Goal: Complete application form: Complete application form

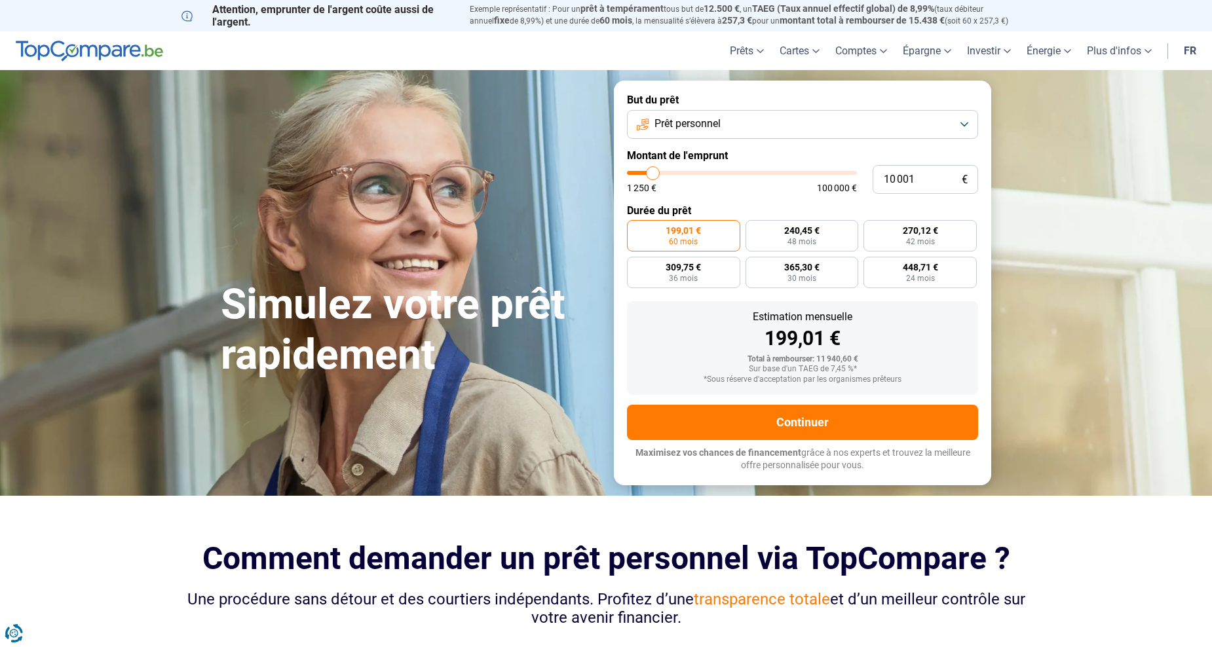
type input "11 750"
type input "11750"
type input "12 250"
type input "12250"
type input "13 250"
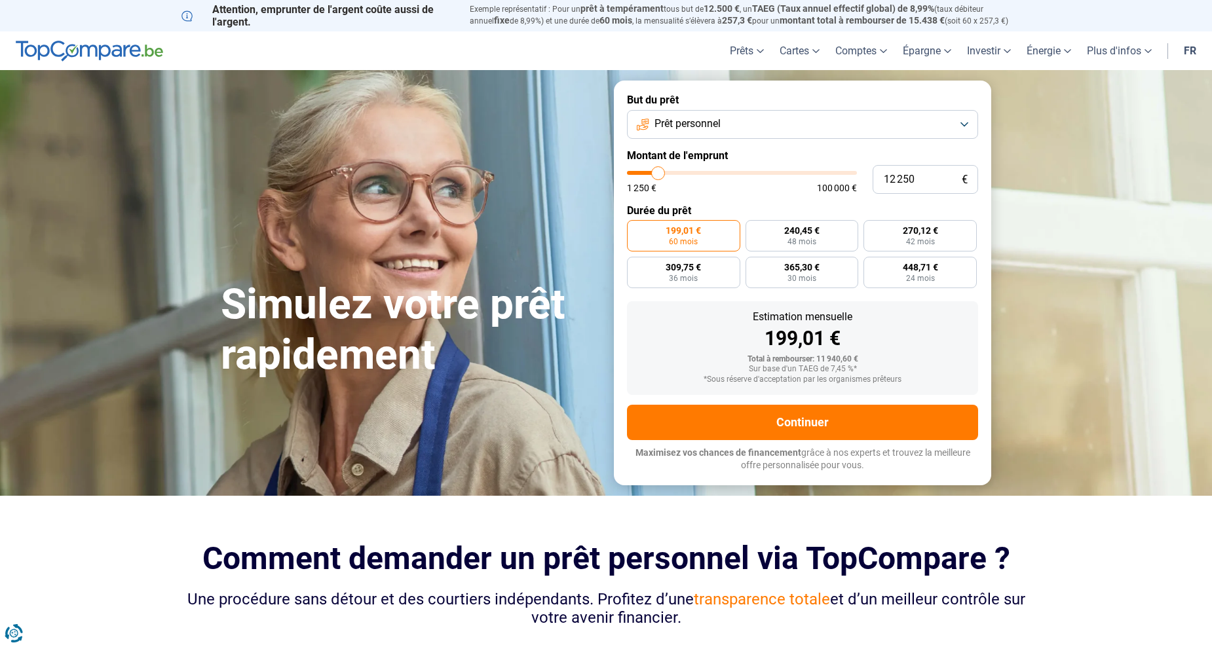
type input "13250"
type input "13 500"
type input "13500"
type input "13 750"
type input "13750"
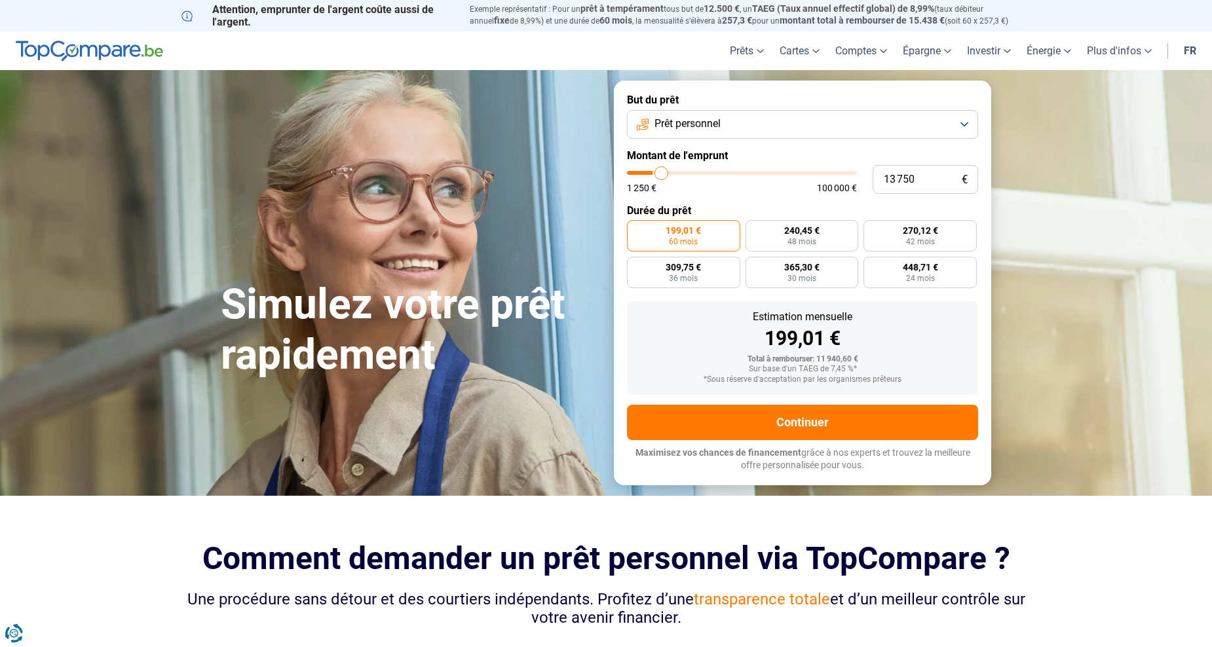
type input "14 250"
type input "14250"
type input "14 750"
type input "14750"
type input "15 000"
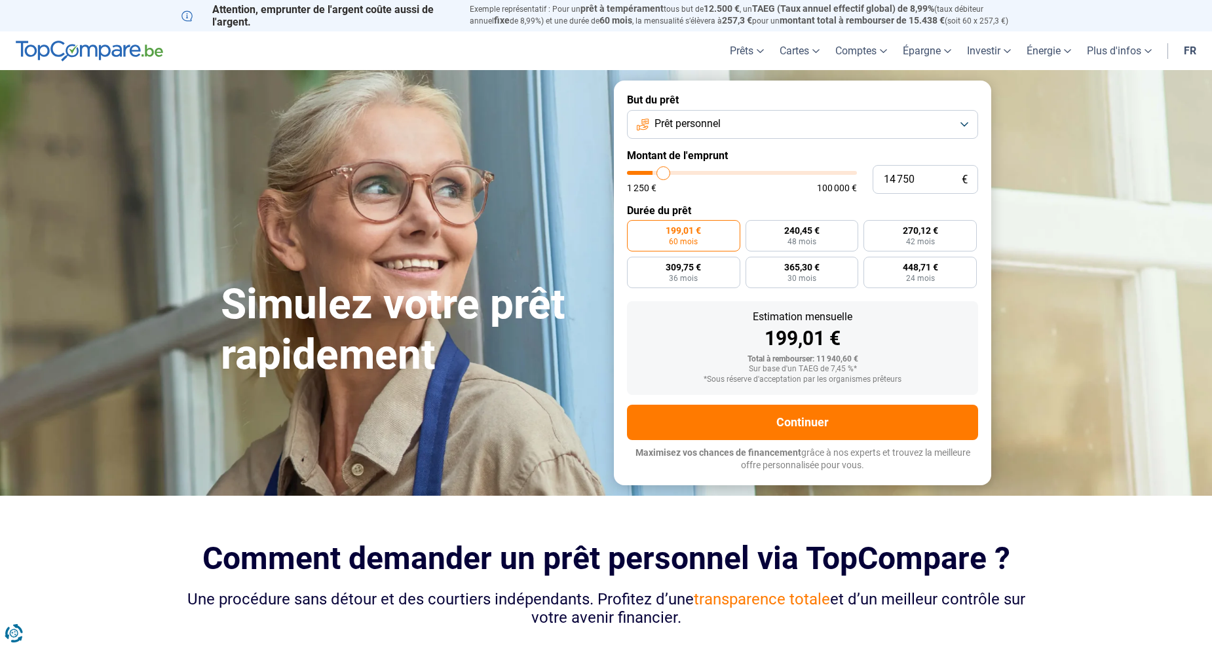
type input "15000"
type input "15 250"
type input "15250"
type input "15 500"
type input "15500"
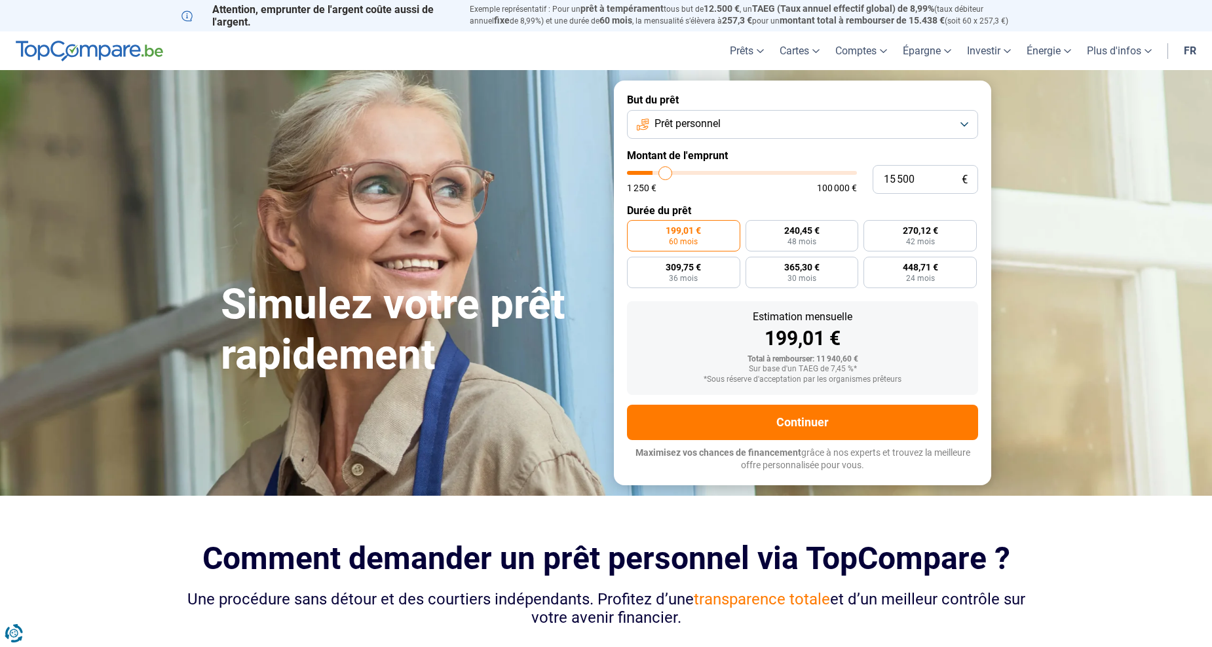
type input "15 750"
type input "15750"
type input "16 750"
type input "16750"
type input "17 750"
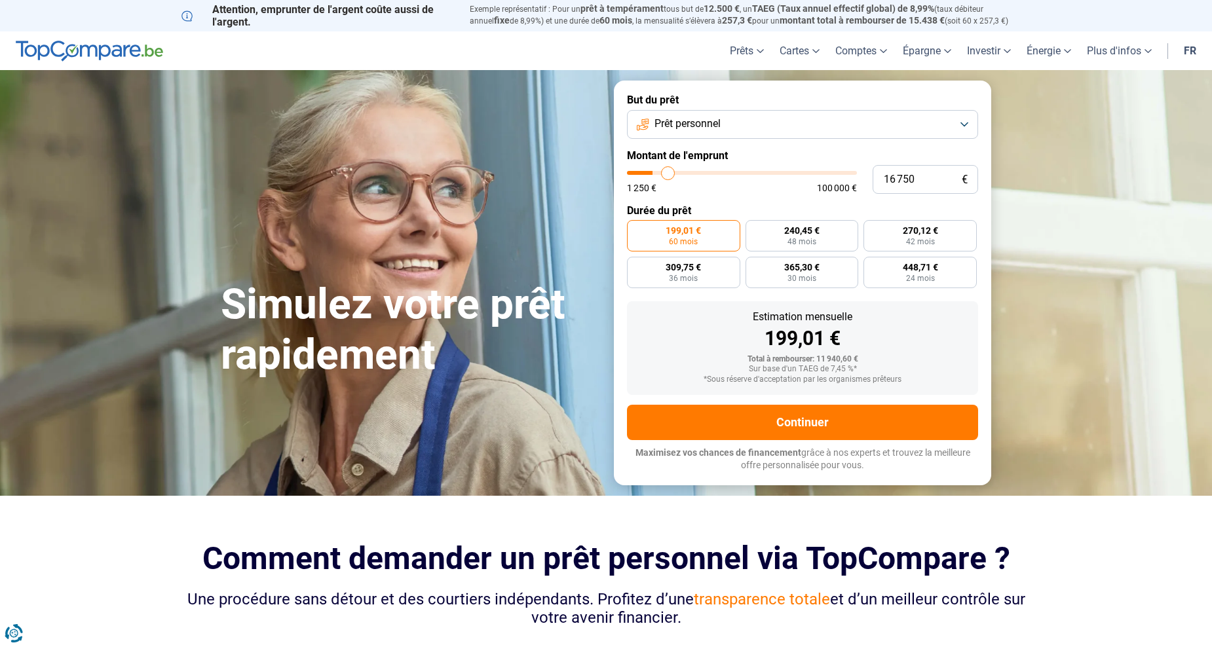
type input "17750"
type input "18 000"
type input "18000"
type input "18 500"
type input "18500"
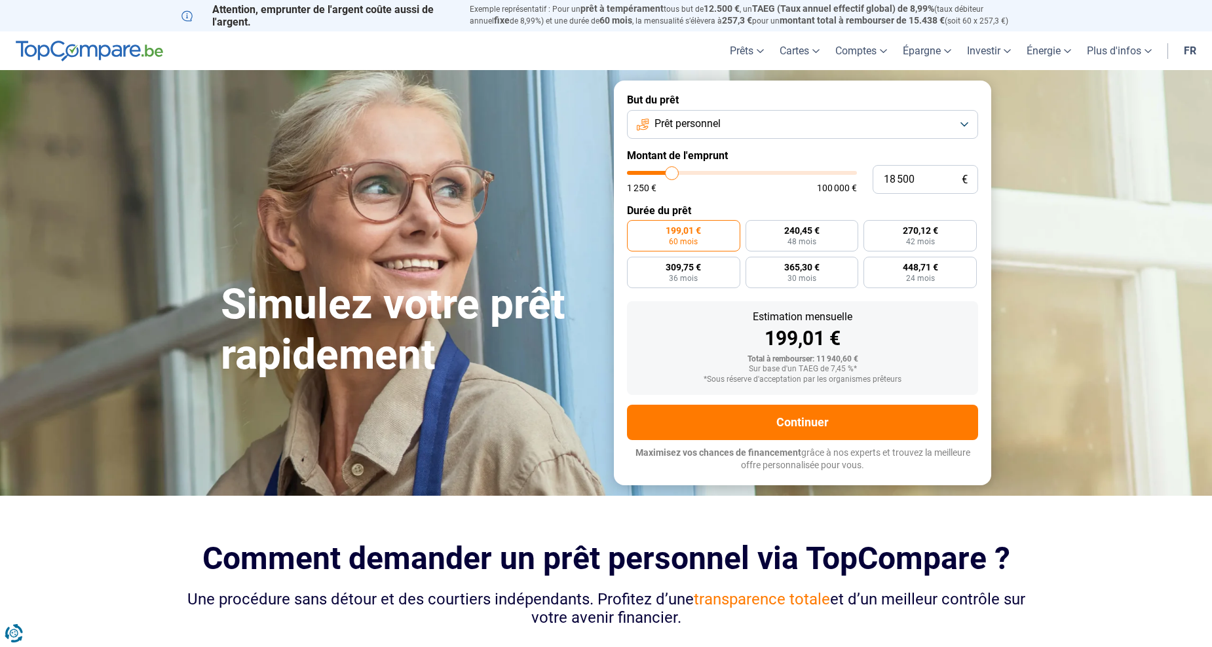
type input "18 750"
type input "18750"
type input "19 250"
type input "19250"
type input "19 500"
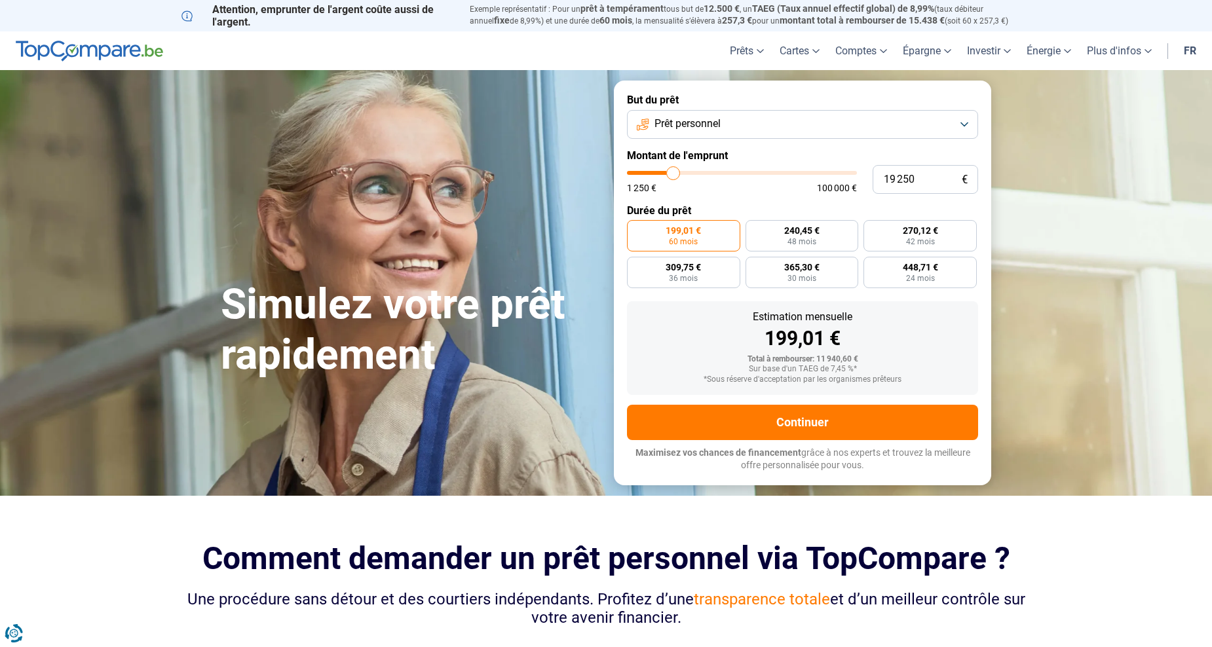
type input "19500"
type input "19 750"
type input "19750"
type input "20 000"
type input "20000"
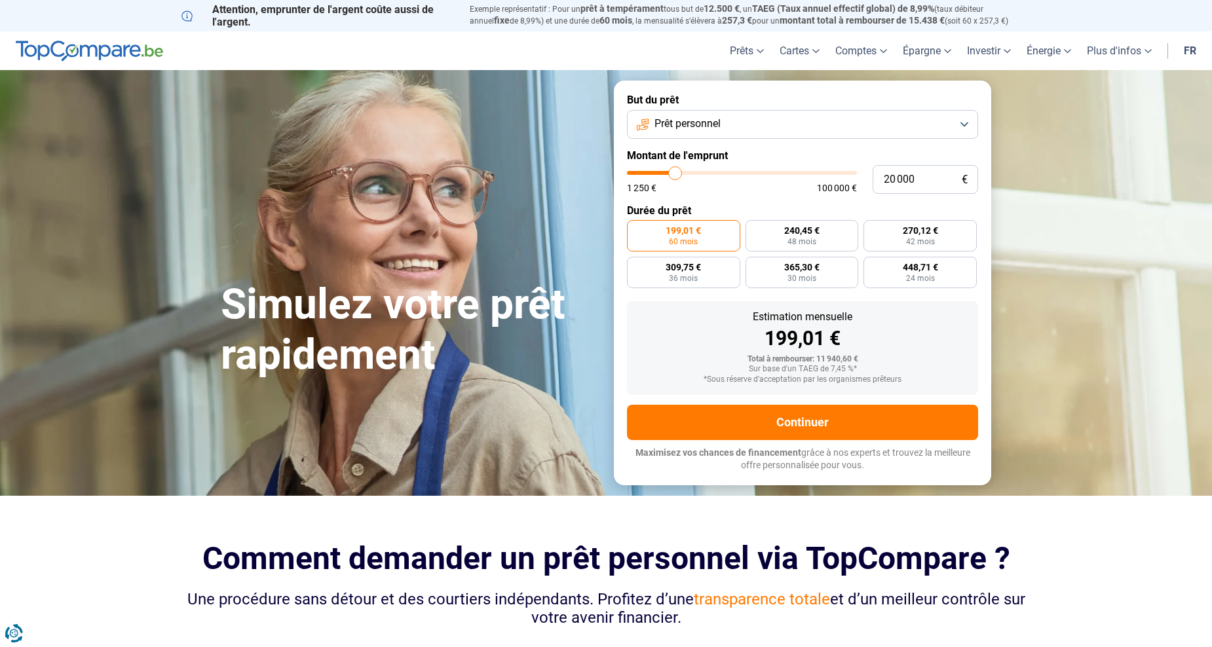
type input "20 500"
type input "20500"
type input "20 750"
type input "20750"
type input "21 000"
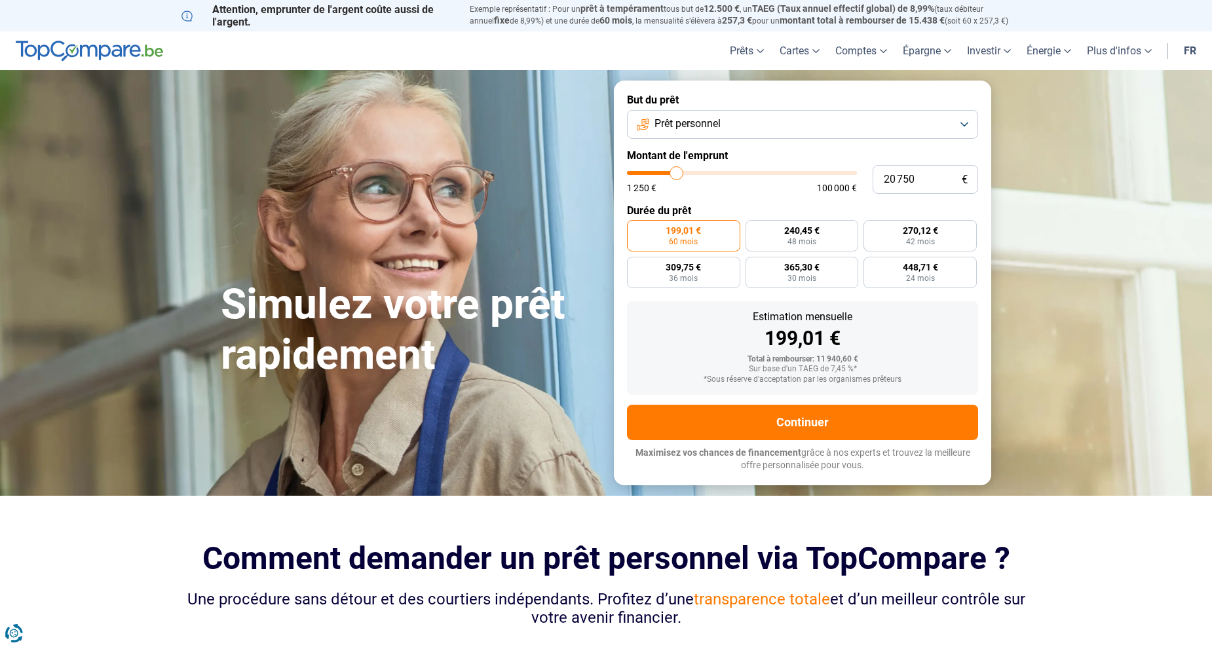
type input "21000"
type input "21 250"
type input "21250"
type input "21 500"
type input "21500"
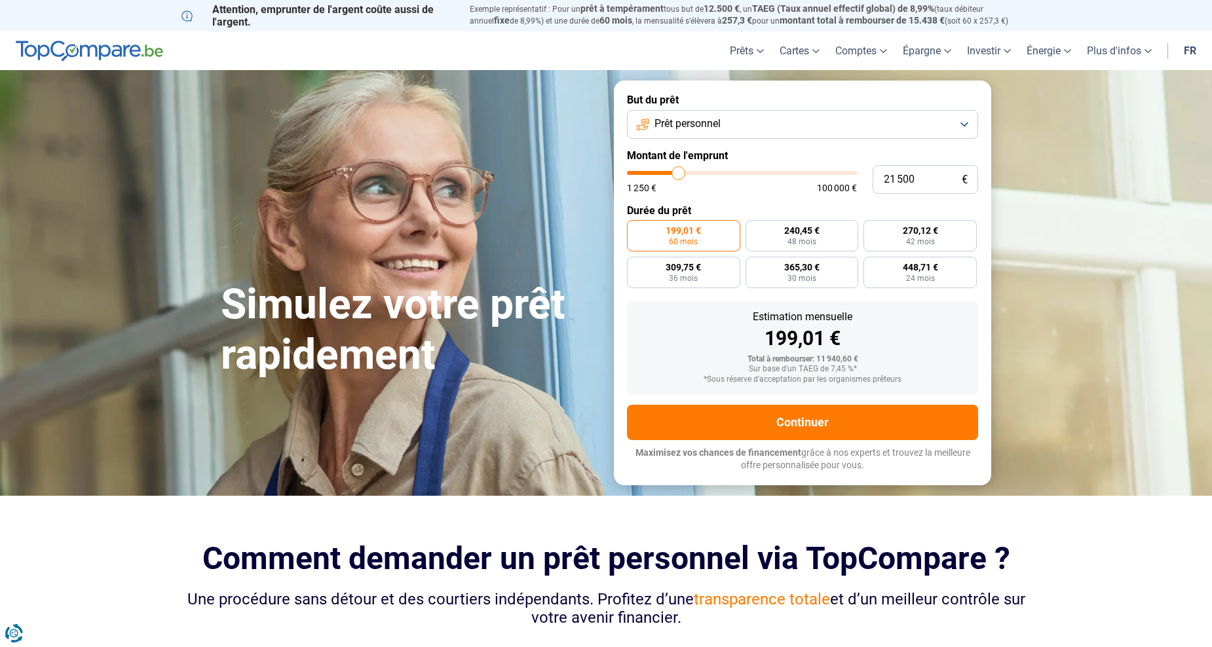
type input "22 000"
type input "22000"
type input "22 250"
type input "22250"
type input "22 500"
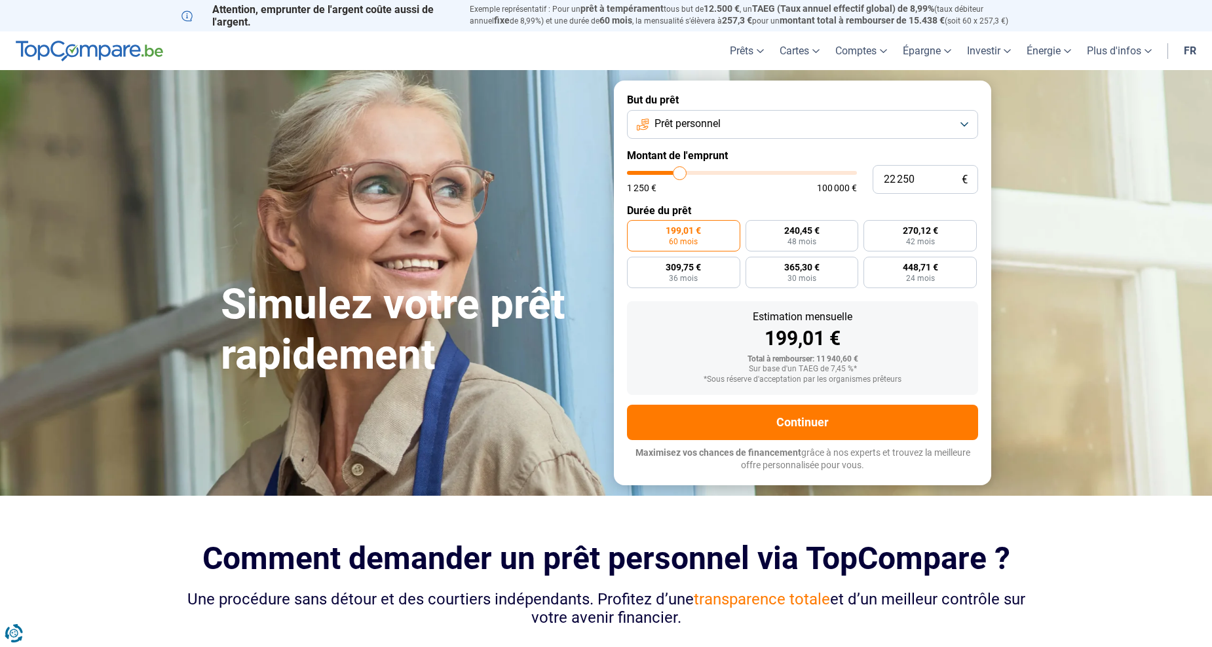
type input "22500"
type input "23 000"
type input "23000"
type input "23 500"
type input "23500"
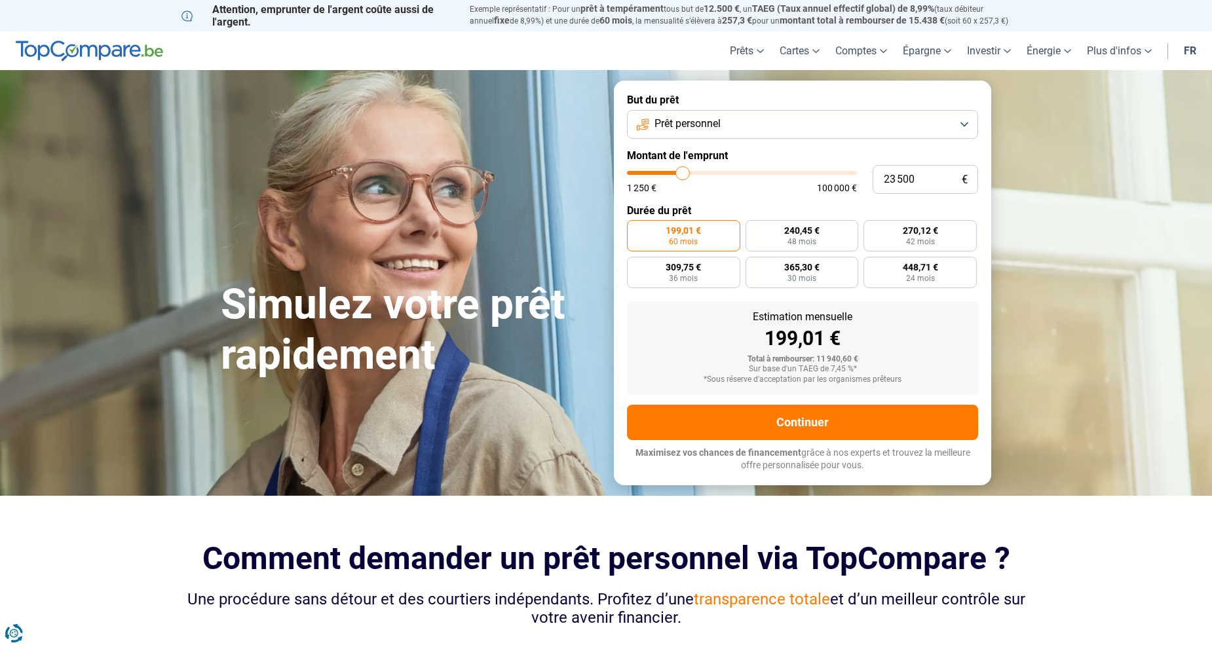
type input "23 750"
type input "23750"
type input "24 000"
type input "24000"
type input "24 250"
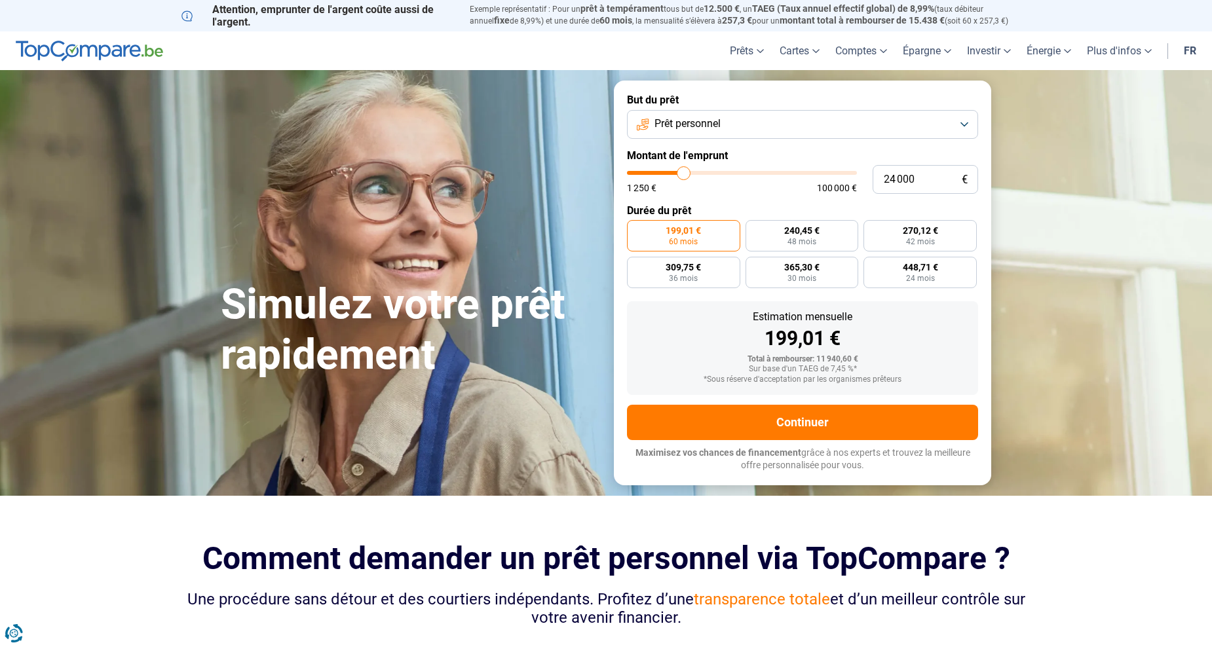
type input "24250"
type input "24 500"
type input "24500"
type input "25 000"
type input "25000"
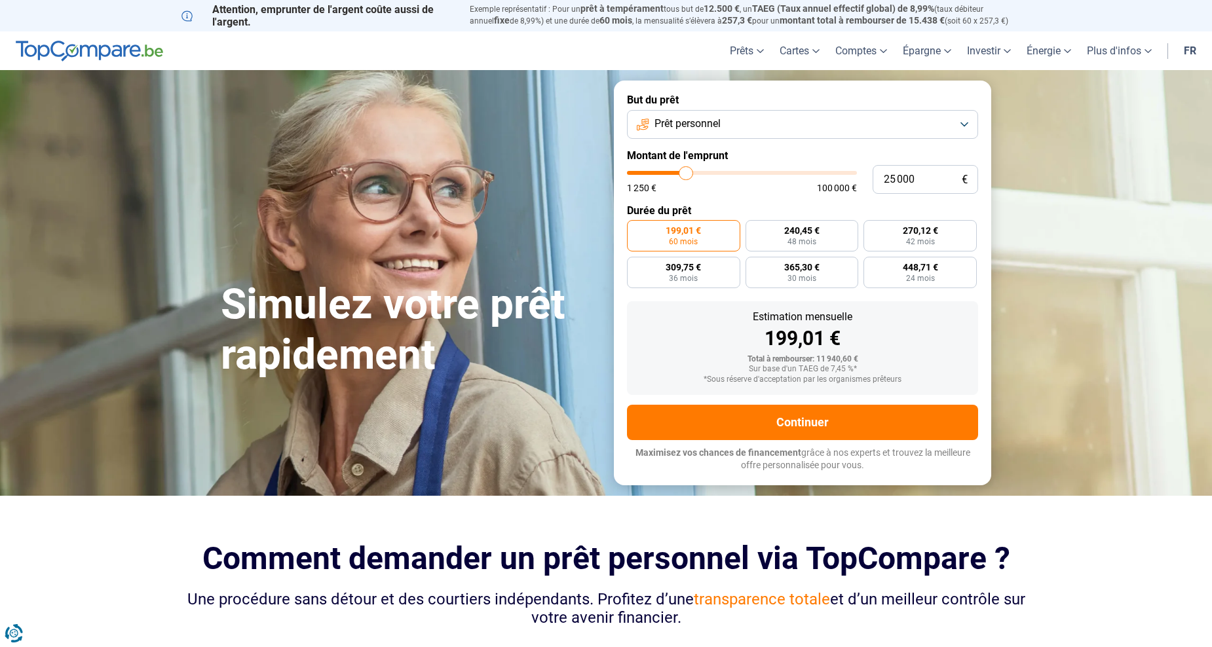
type input "25 250"
type input "25250"
type input "25 500"
type input "25500"
type input "25 750"
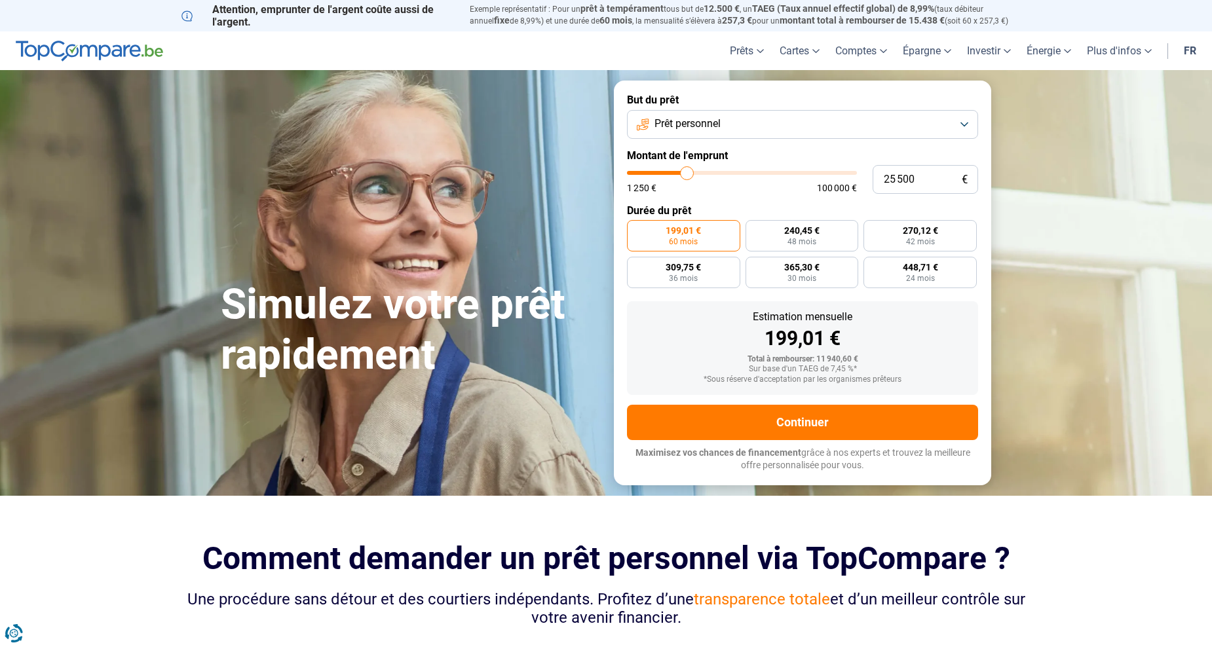
type input "25750"
type input "26 000"
type input "26000"
type input "26 500"
type input "26500"
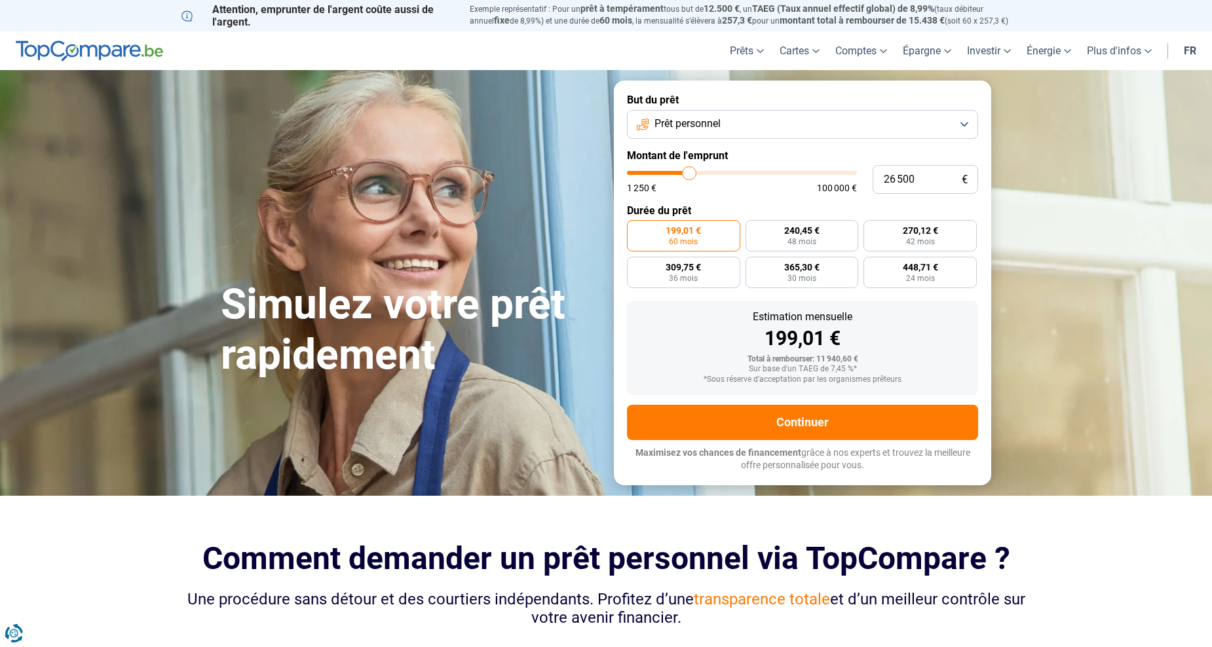
type input "26 750"
type input "26750"
type input "27 000"
type input "27000"
type input "27 250"
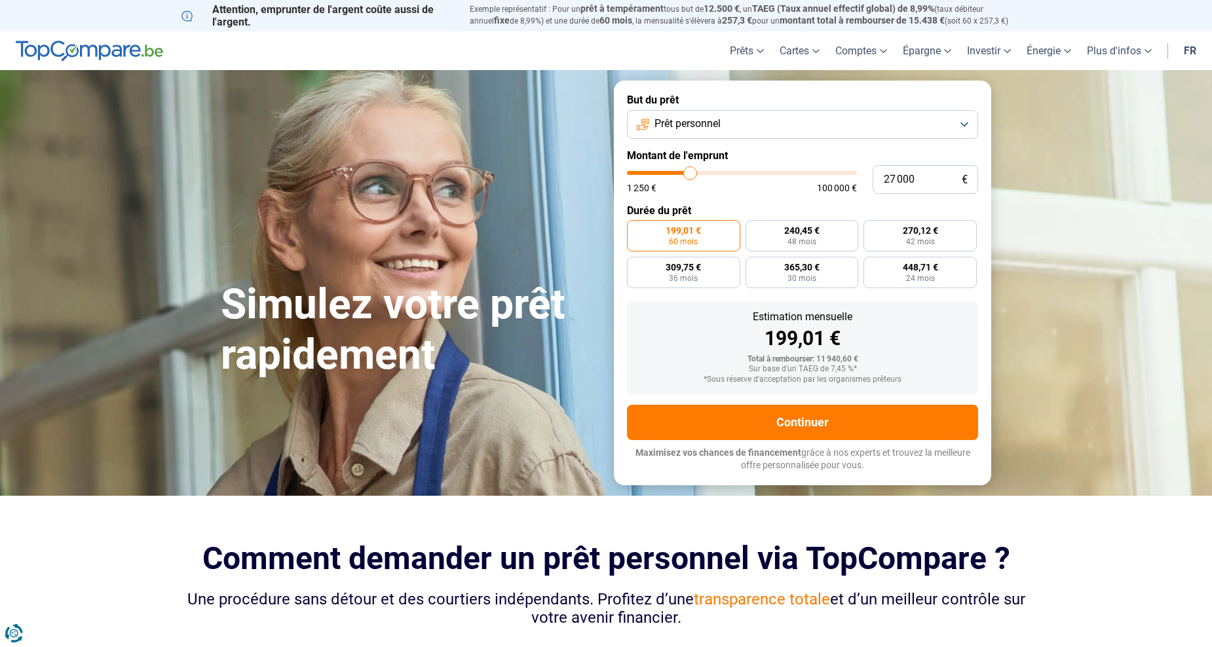
type input "27250"
type input "27 500"
type input "27500"
type input "28 000"
type input "28000"
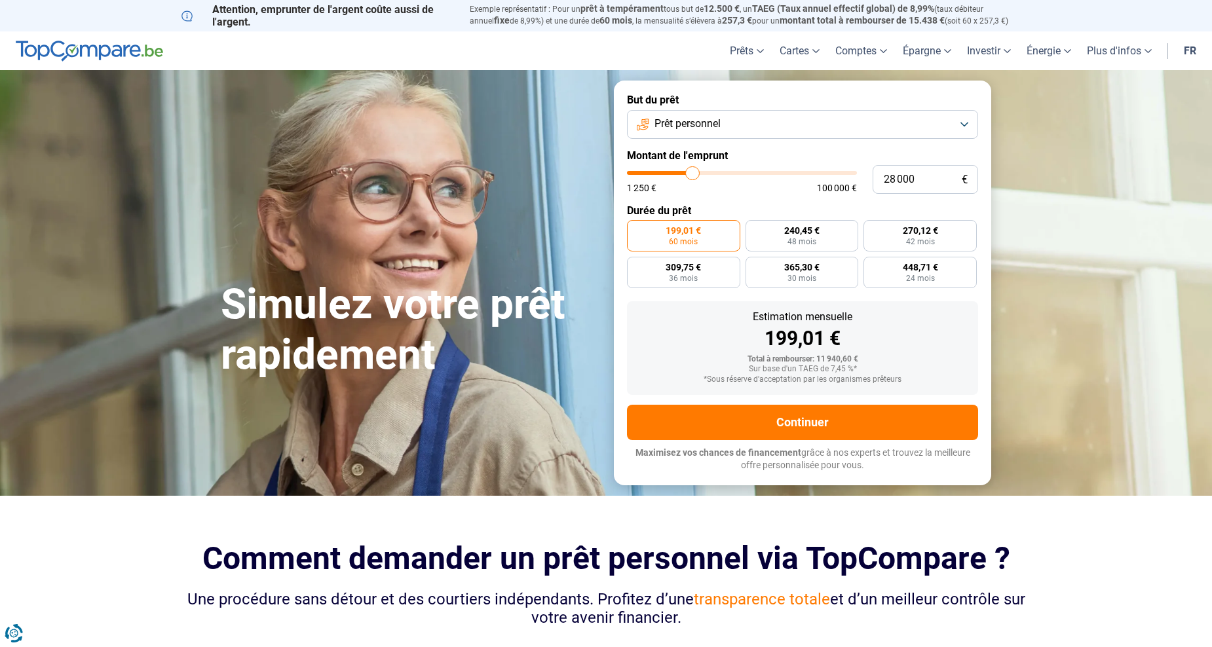
type input "28 250"
type input "28250"
type input "28 500"
type input "28500"
type input "28 750"
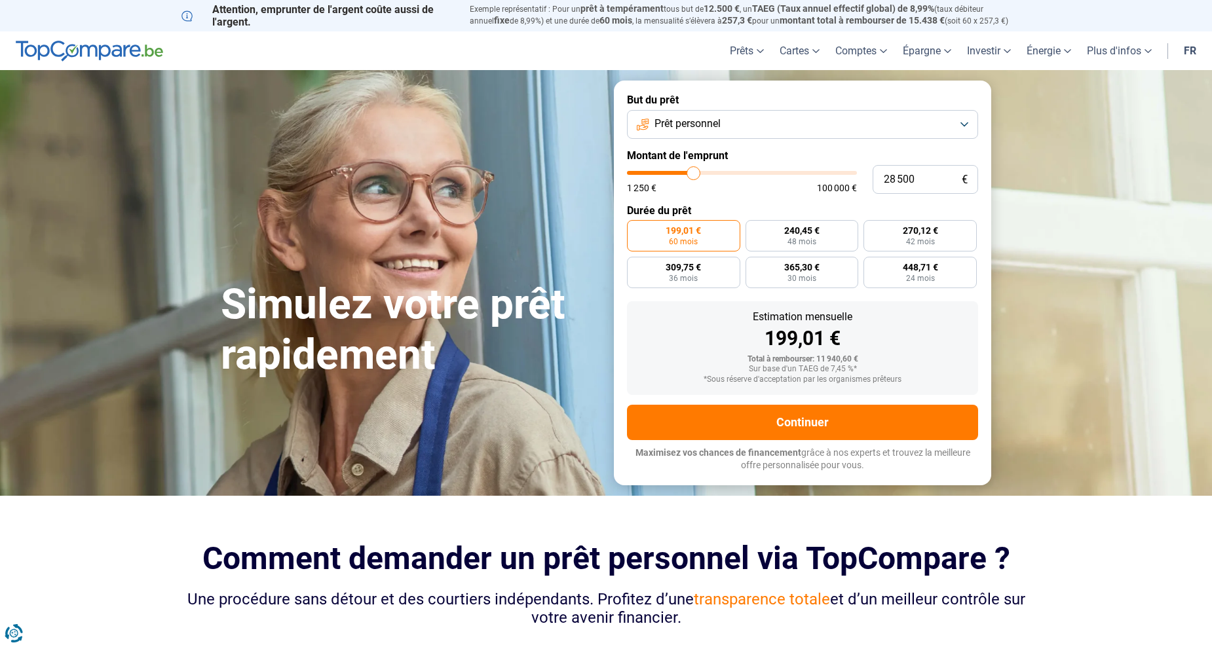
type input "28750"
type input "29 000"
type input "29000"
type input "29 500"
type input "29500"
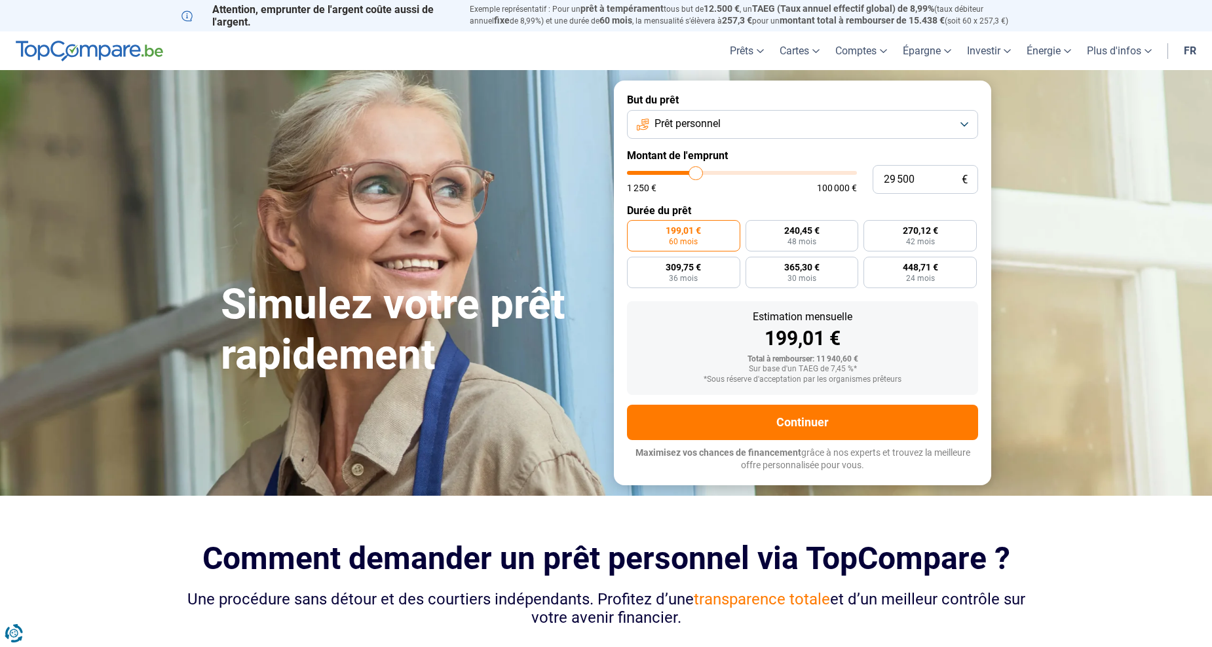
type input "29 000"
type input "29000"
type input "29 500"
type input "29500"
type input "29 750"
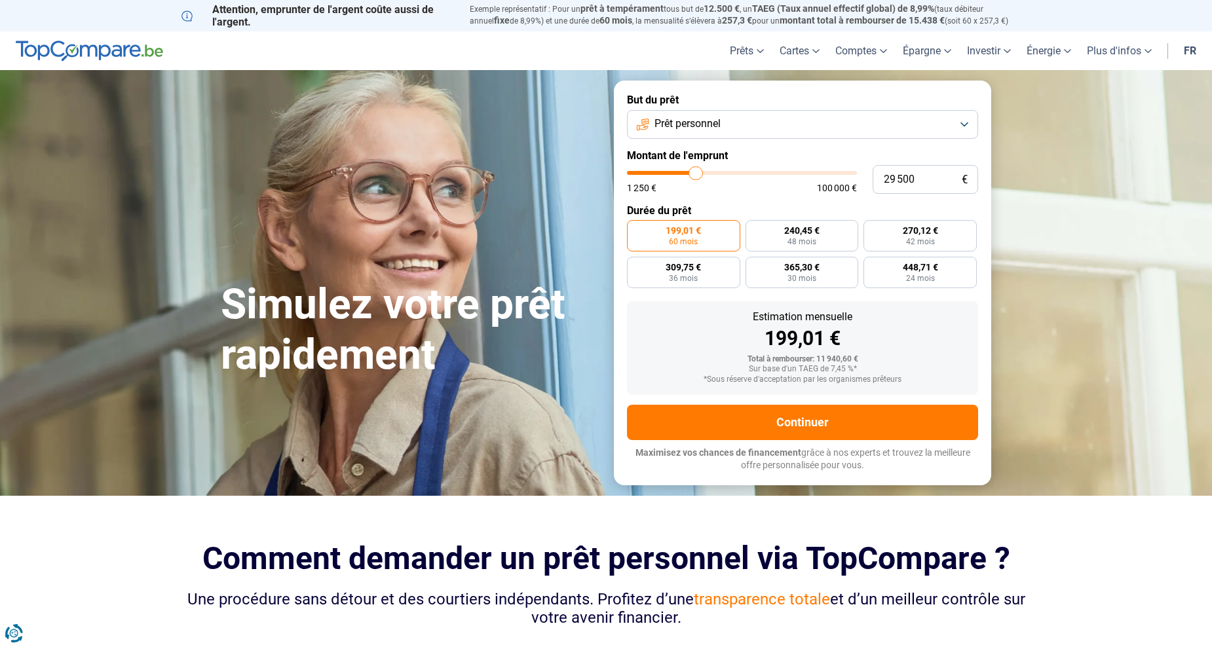
type input "29750"
type input "29 500"
drag, startPoint x: 656, startPoint y: 175, endPoint x: 696, endPoint y: 177, distance: 39.4
type input "29500"
click at [696, 175] on input "range" at bounding box center [742, 173] width 230 height 4
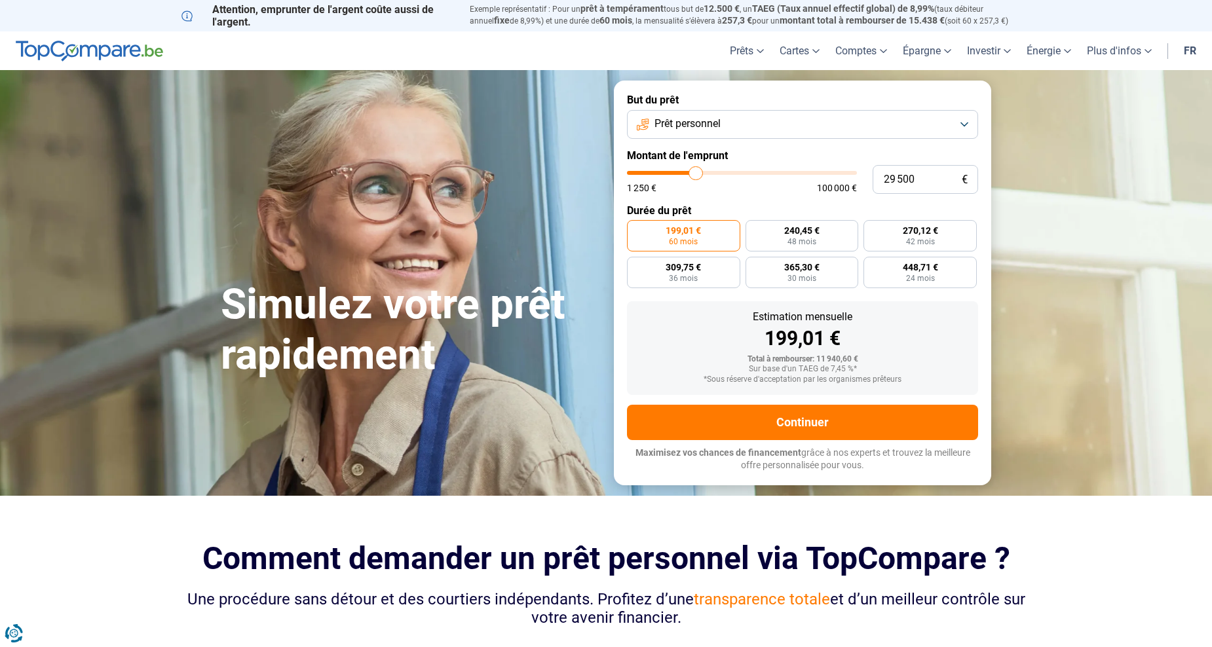
radio input "false"
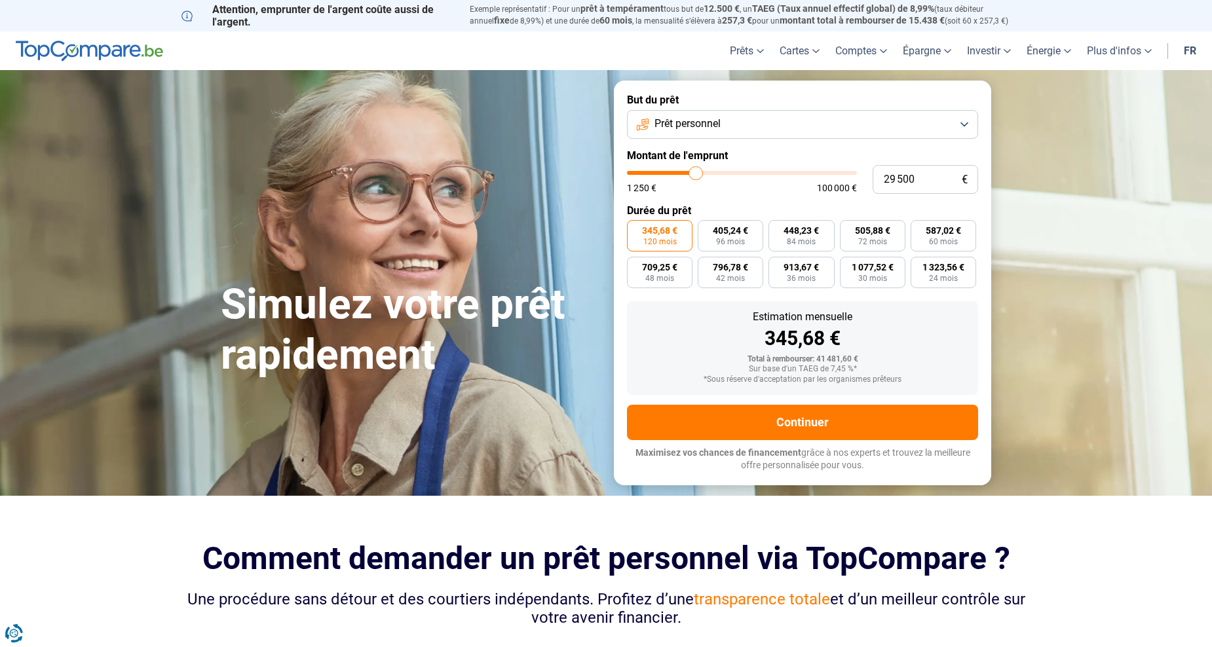
type input "30 250"
type input "30250"
type input "30 500"
type input "30500"
type input "31 000"
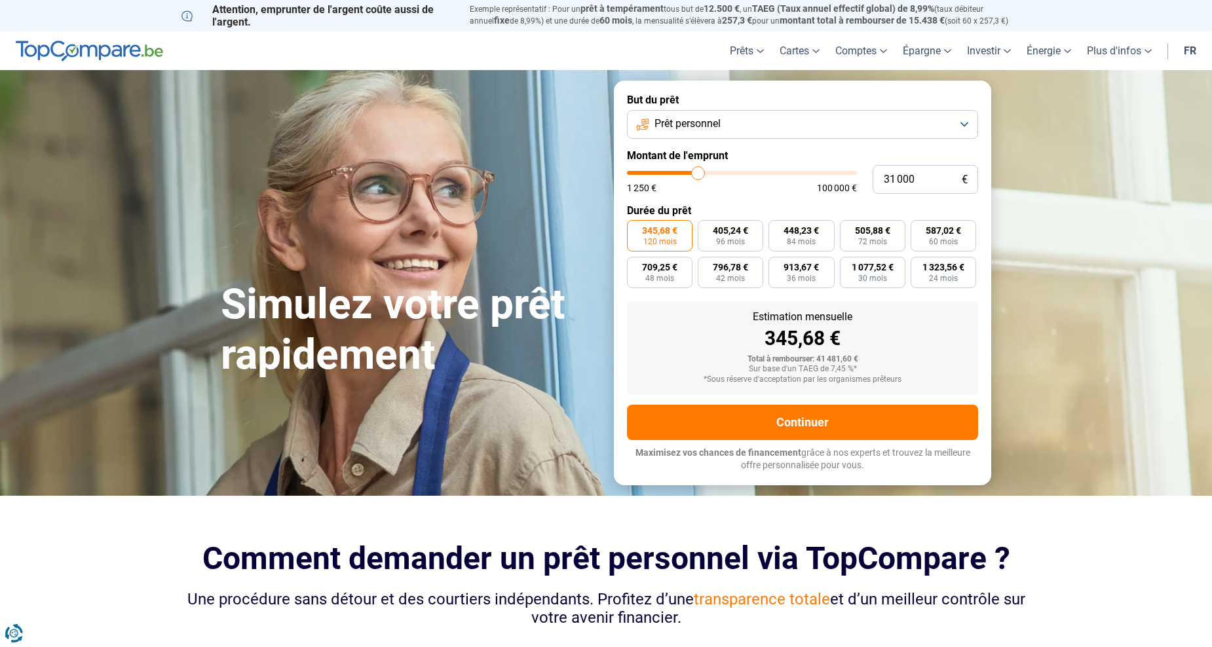
type input "31000"
type input "31 250"
type input "31250"
type input "31 500"
type input "31250"
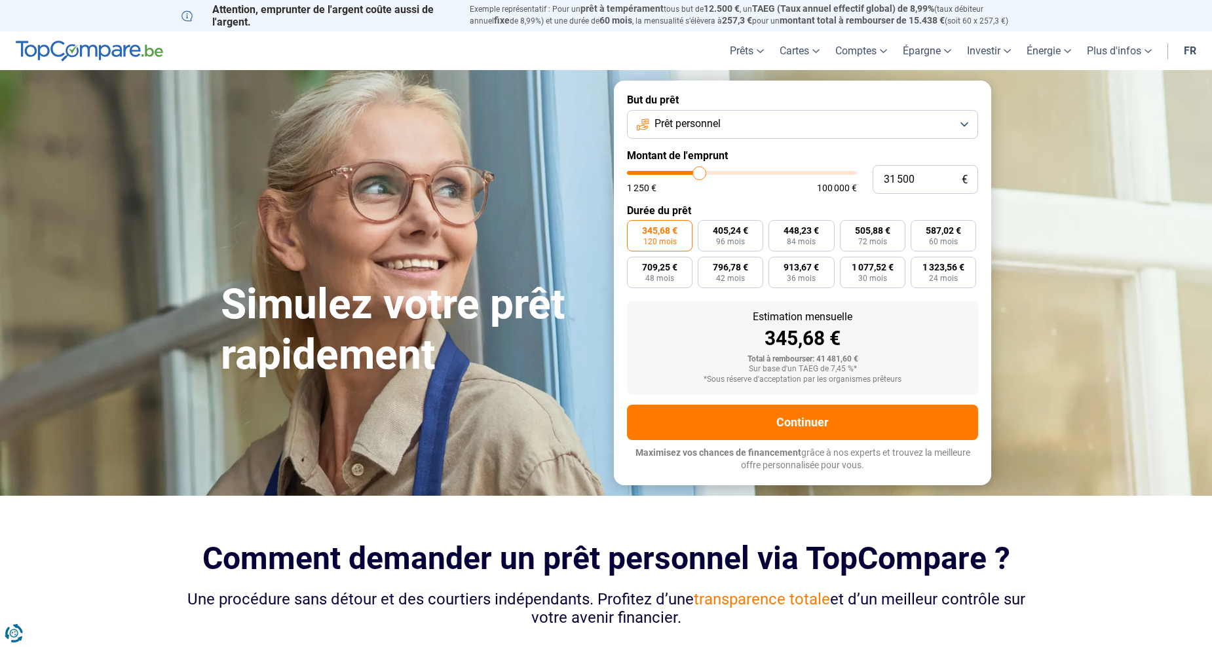
click at [700, 175] on input "range" at bounding box center [742, 173] width 230 height 4
drag, startPoint x: 931, startPoint y: 183, endPoint x: 873, endPoint y: 182, distance: 58.3
click at [873, 182] on input "31 250" at bounding box center [924, 179] width 105 height 29
type input "3"
type input "1250"
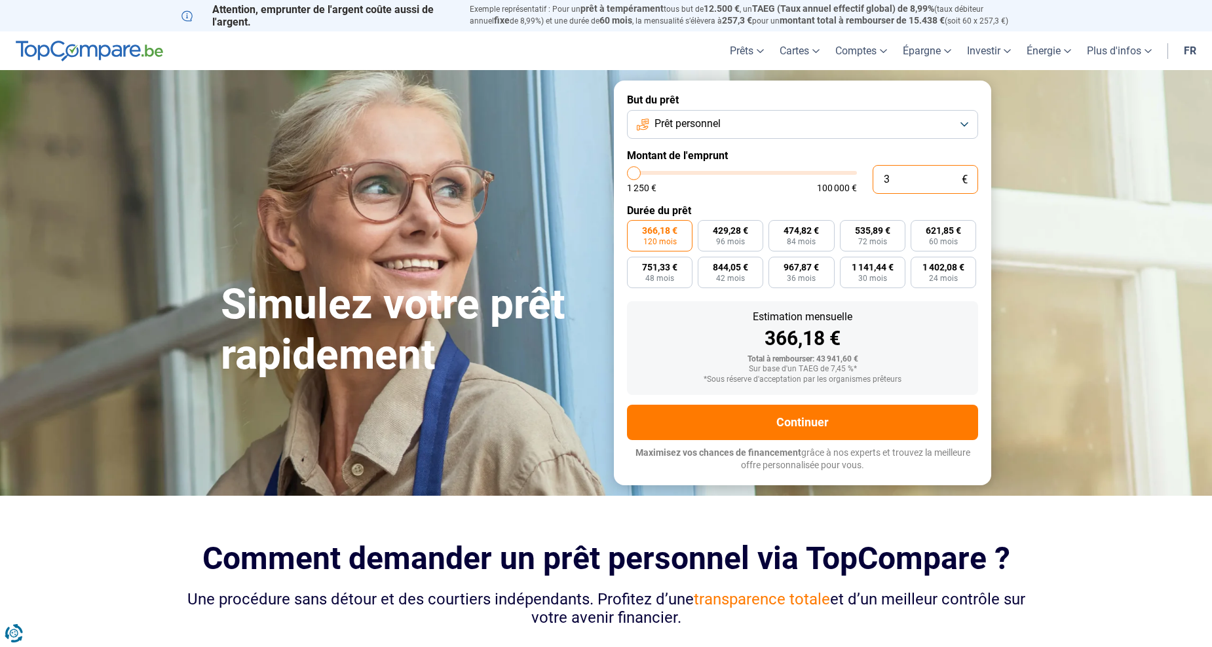
type input "30"
type input "1250"
type input "300"
type input "1250"
type input "3 000"
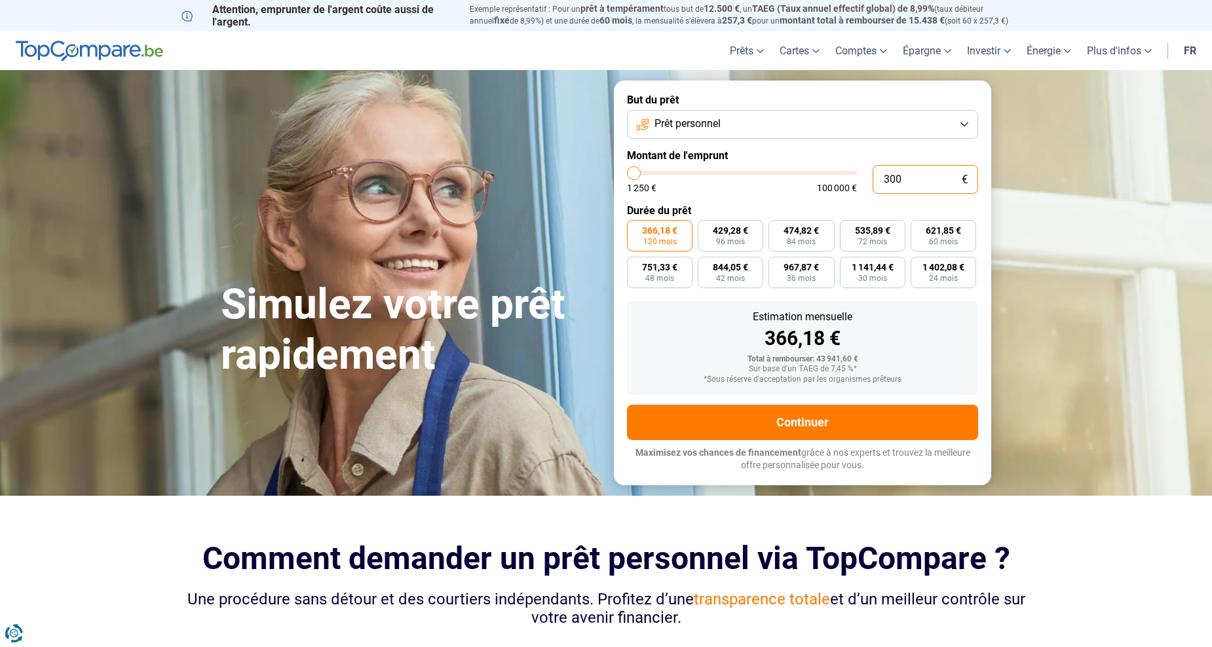
type input "3000"
type input "30 000"
type input "30000"
type input "60 500"
type input "60500"
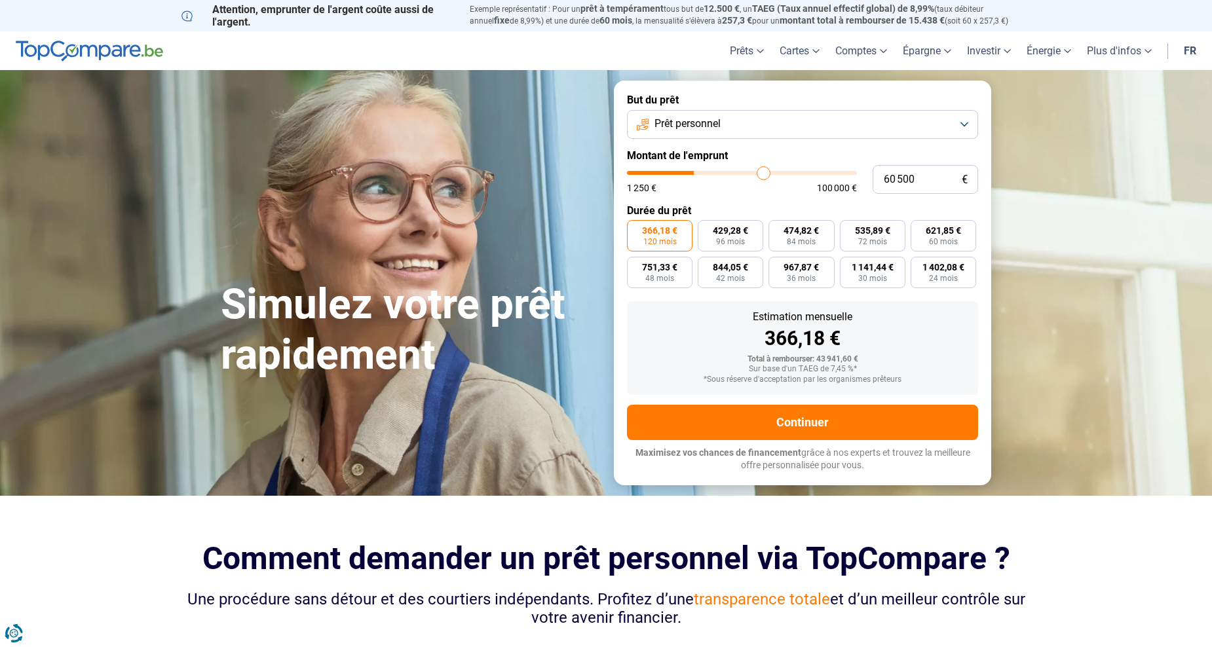
click at [764, 173] on input "range" at bounding box center [742, 173] width 230 height 4
type input "34 500"
type input "34500"
click at [707, 175] on input "range" at bounding box center [742, 173] width 230 height 4
type input "23 000"
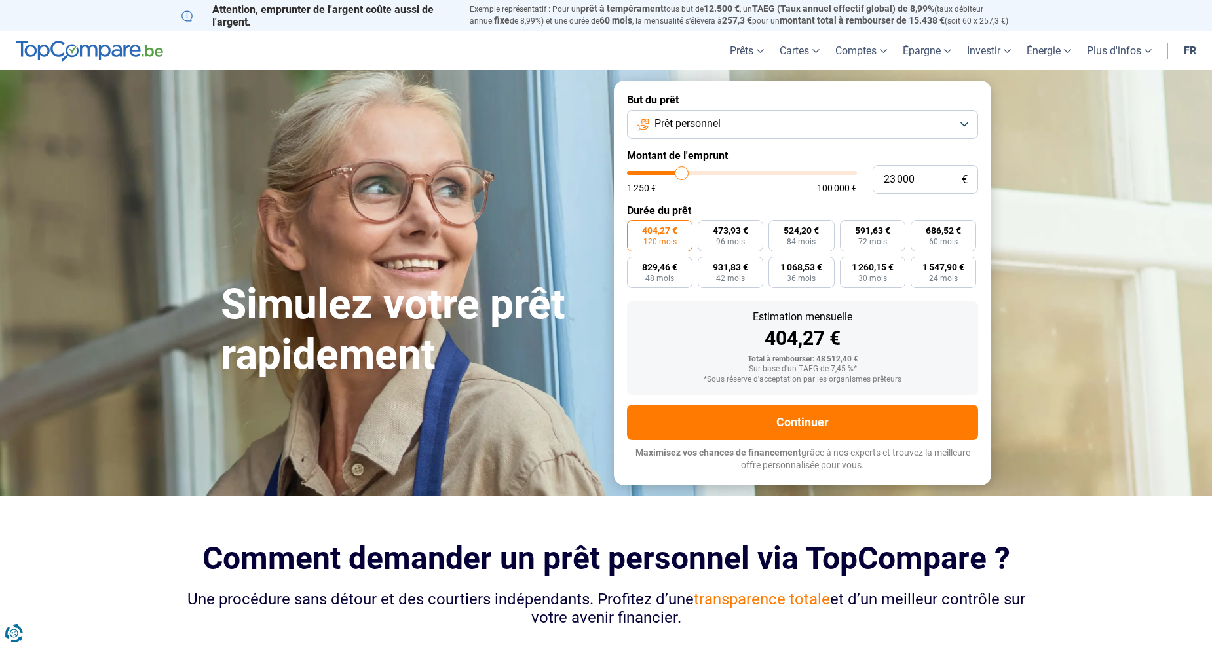
type input "23000"
click at [681, 174] on input "range" at bounding box center [742, 173] width 230 height 4
type input "32 000"
type input "32000"
click at [701, 171] on input "range" at bounding box center [742, 173] width 230 height 4
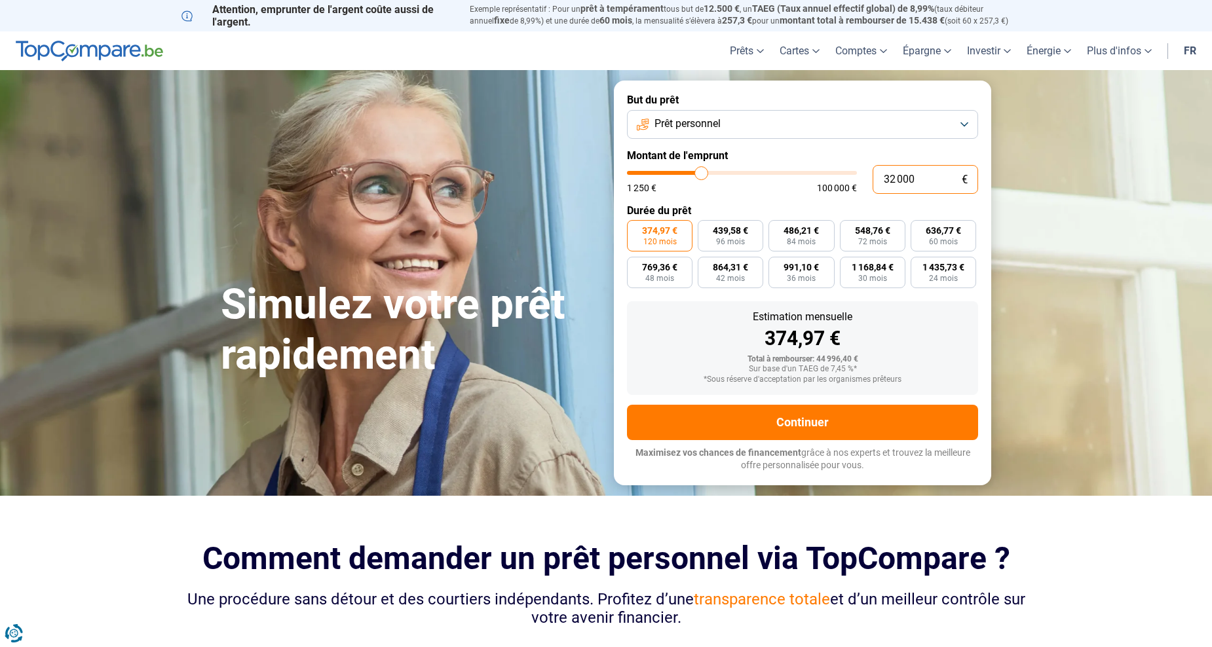
drag, startPoint x: 890, startPoint y: 178, endPoint x: 897, endPoint y: 176, distance: 7.3
click at [897, 176] on input "32 000" at bounding box center [924, 179] width 105 height 29
type input "30 000"
type input "30000"
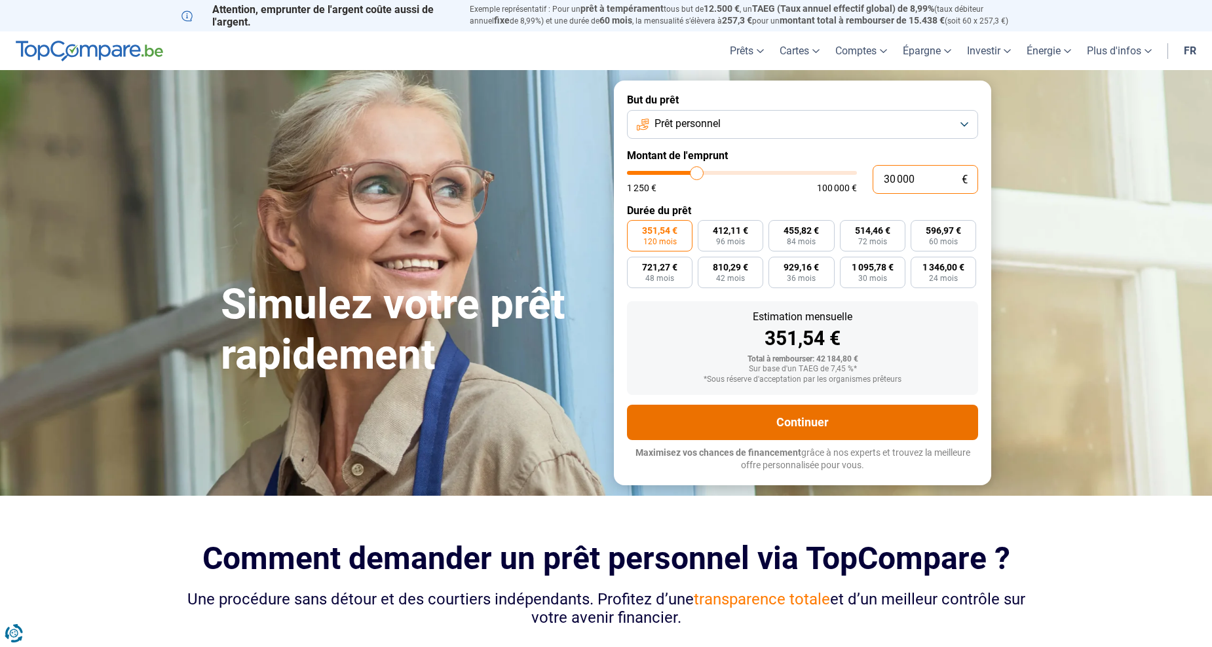
type input "30 000"
click at [864, 410] on button "Continuer" at bounding box center [802, 422] width 351 height 35
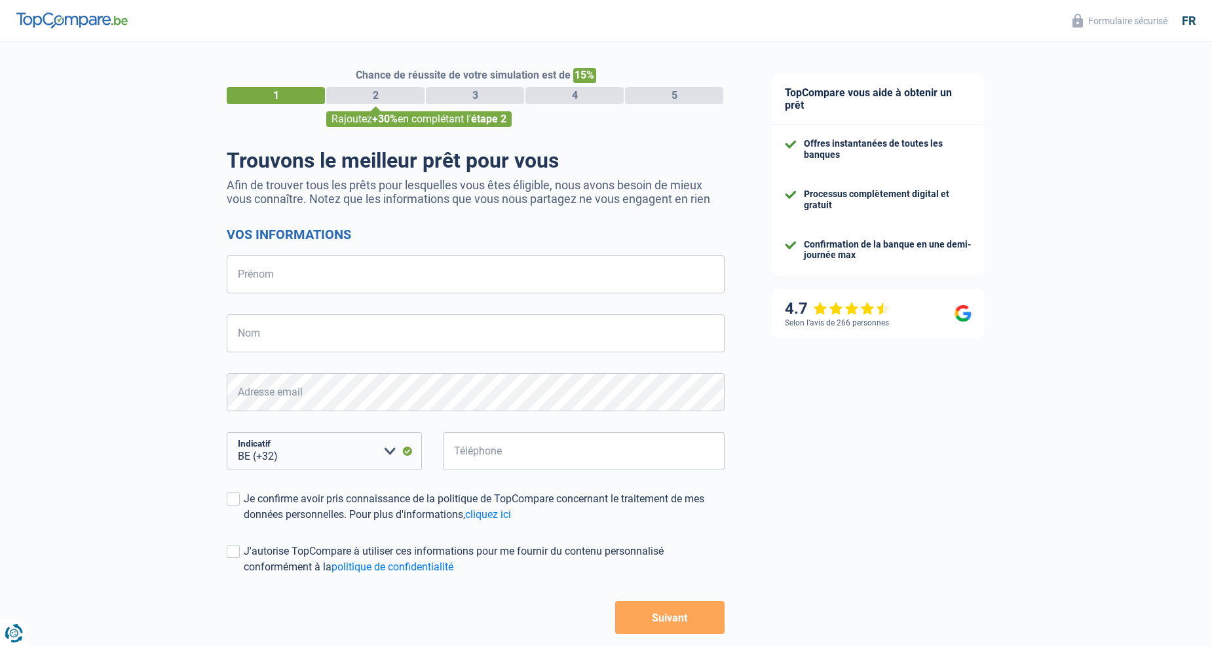
select select "32"
